Goal: Complete application form

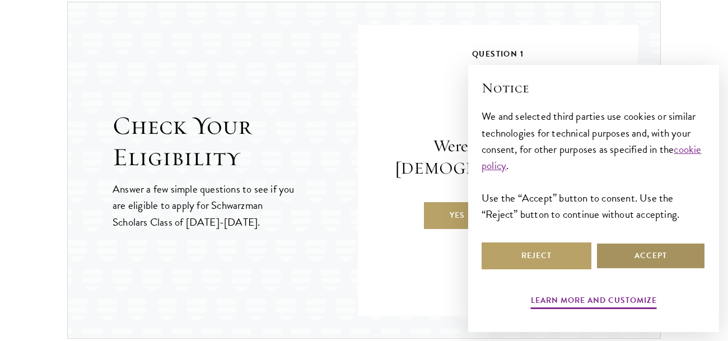
click at [679, 258] on button "Accept" at bounding box center [650, 255] width 110 height 27
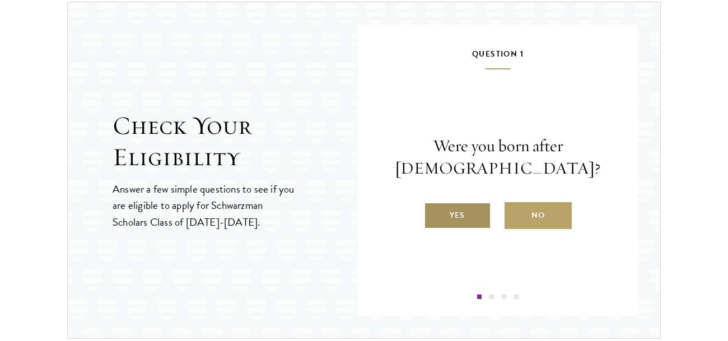
click at [468, 217] on label "Yes" at bounding box center [457, 215] width 67 height 27
click at [434, 213] on input "Yes" at bounding box center [429, 208] width 10 height 10
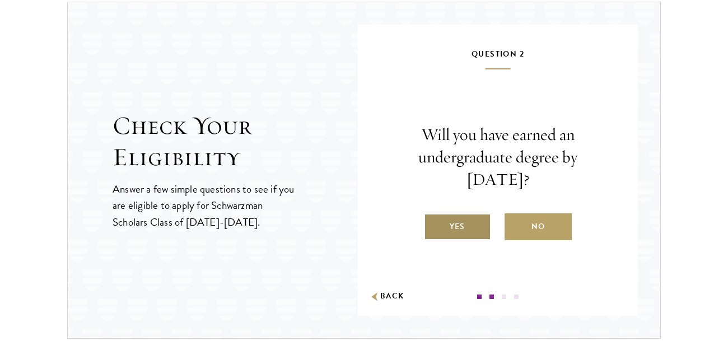
click at [482, 217] on label "Yes" at bounding box center [457, 226] width 67 height 27
click at [434, 217] on input "Yes" at bounding box center [429, 219] width 10 height 10
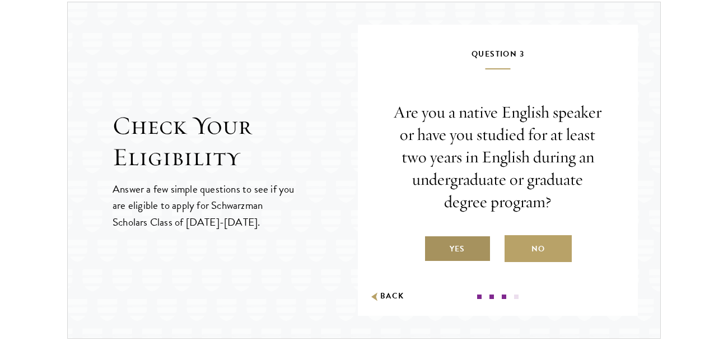
click at [477, 240] on label "Yes" at bounding box center [457, 248] width 67 height 27
click at [434, 240] on input "Yes" at bounding box center [429, 242] width 10 height 10
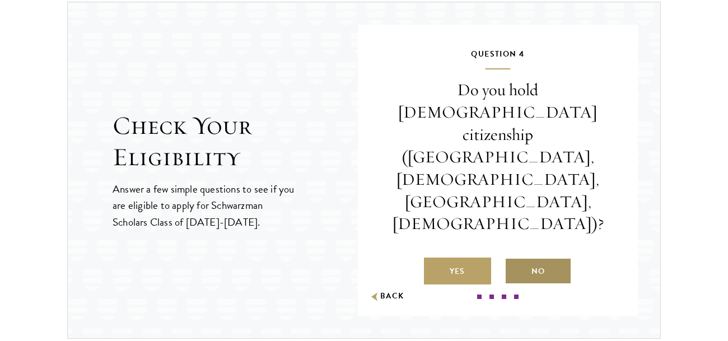
click at [513, 257] on label "No" at bounding box center [537, 270] width 67 height 27
click at [513, 259] on input "No" at bounding box center [509, 264] width 10 height 10
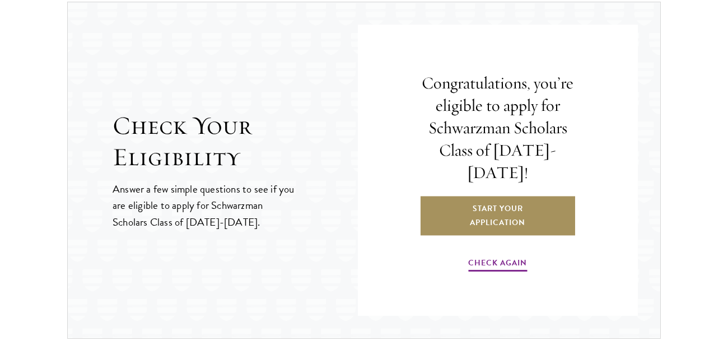
click at [508, 200] on link "Start Your Application" at bounding box center [497, 215] width 157 height 41
